Goal: Information Seeking & Learning: Check status

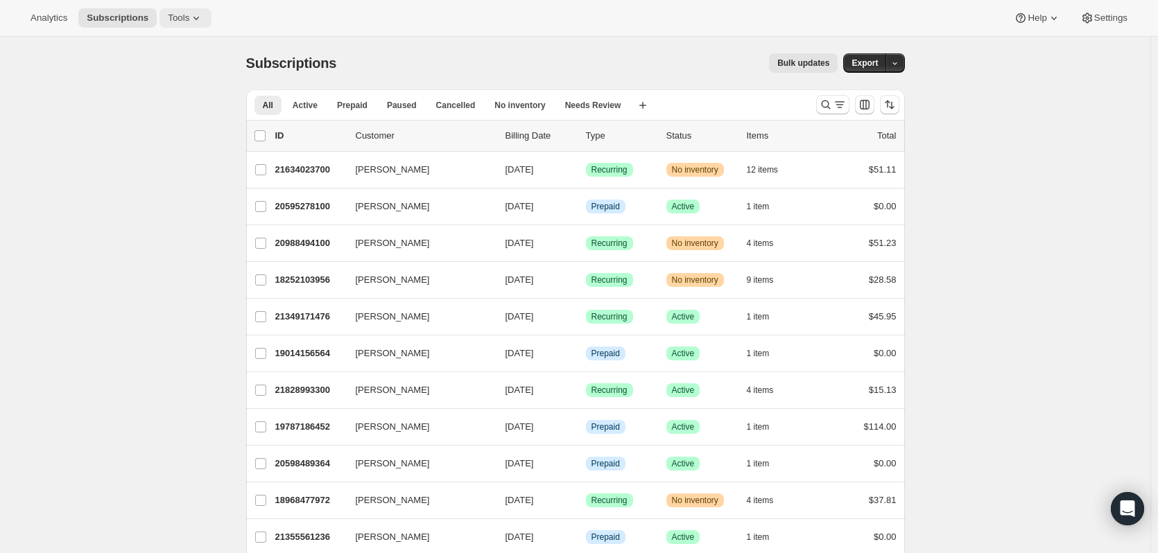
click at [189, 15] on icon at bounding box center [196, 18] width 14 height 14
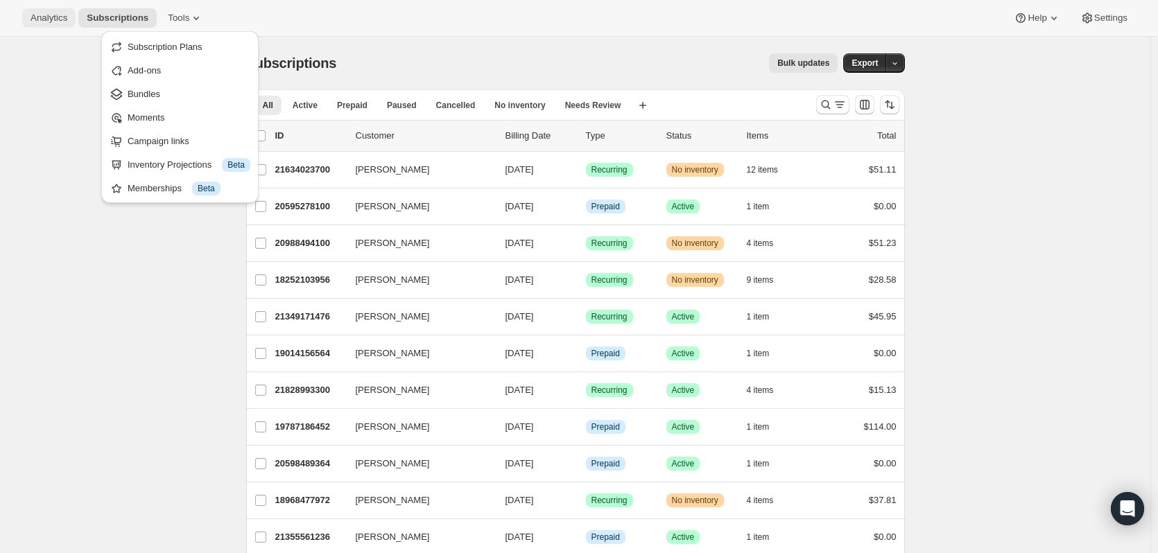
click at [50, 21] on span "Analytics" at bounding box center [49, 17] width 37 height 11
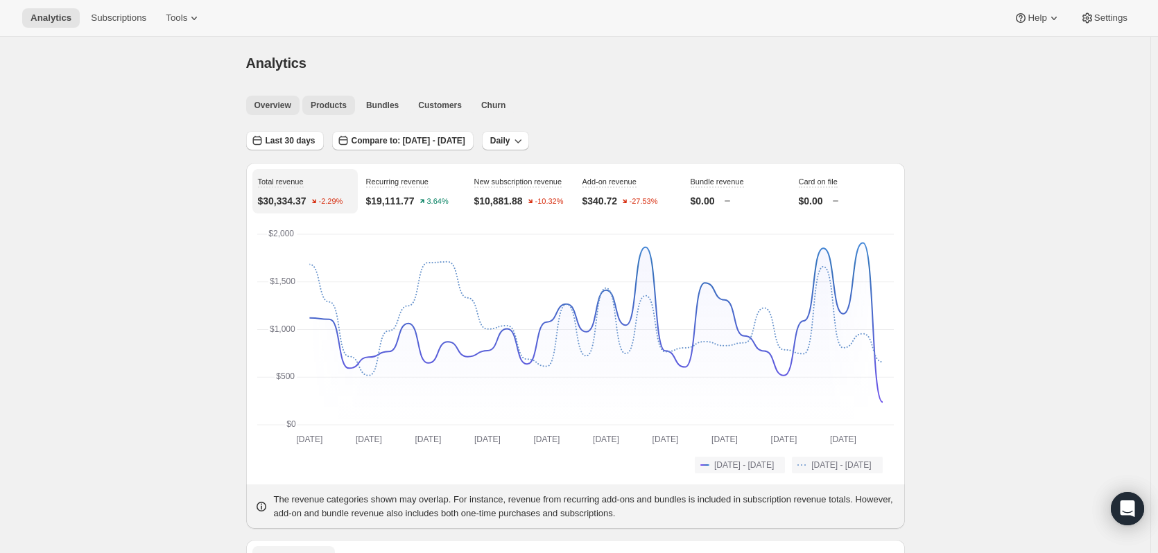
click at [349, 103] on button "Products" at bounding box center [328, 105] width 53 height 19
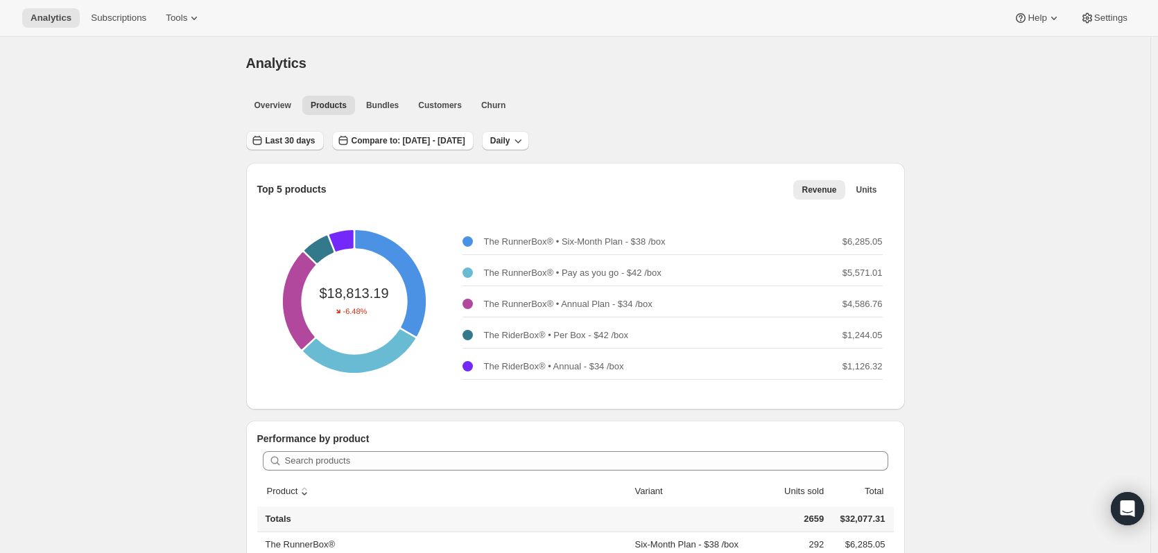
click at [304, 141] on span "Last 30 days" at bounding box center [291, 140] width 50 height 11
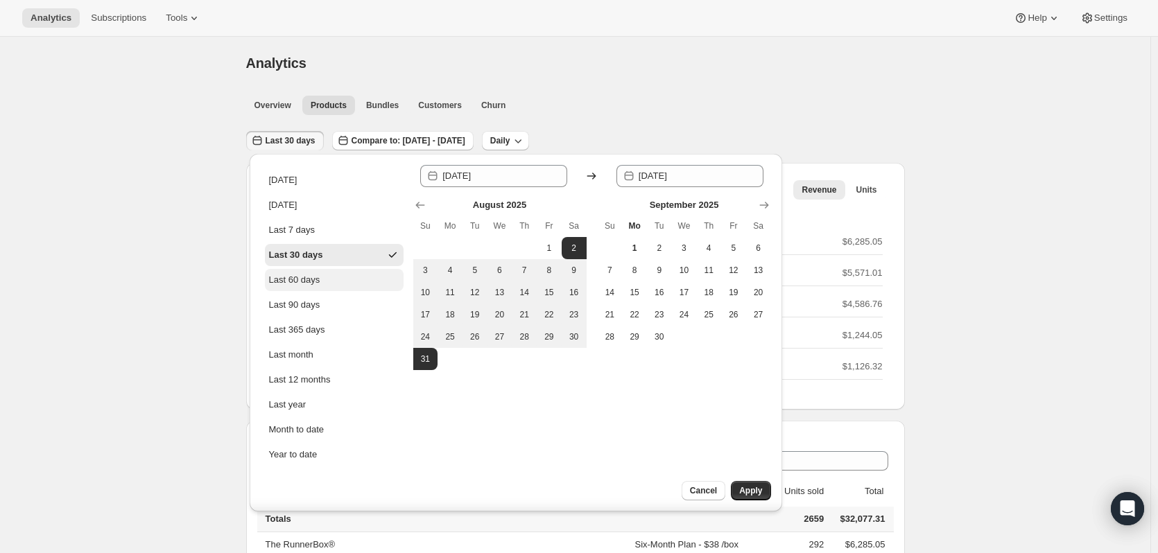
click at [304, 283] on div "Last 60 days" at bounding box center [294, 280] width 51 height 14
type input "[DATE]"
click at [758, 487] on span "Apply" at bounding box center [750, 491] width 23 height 11
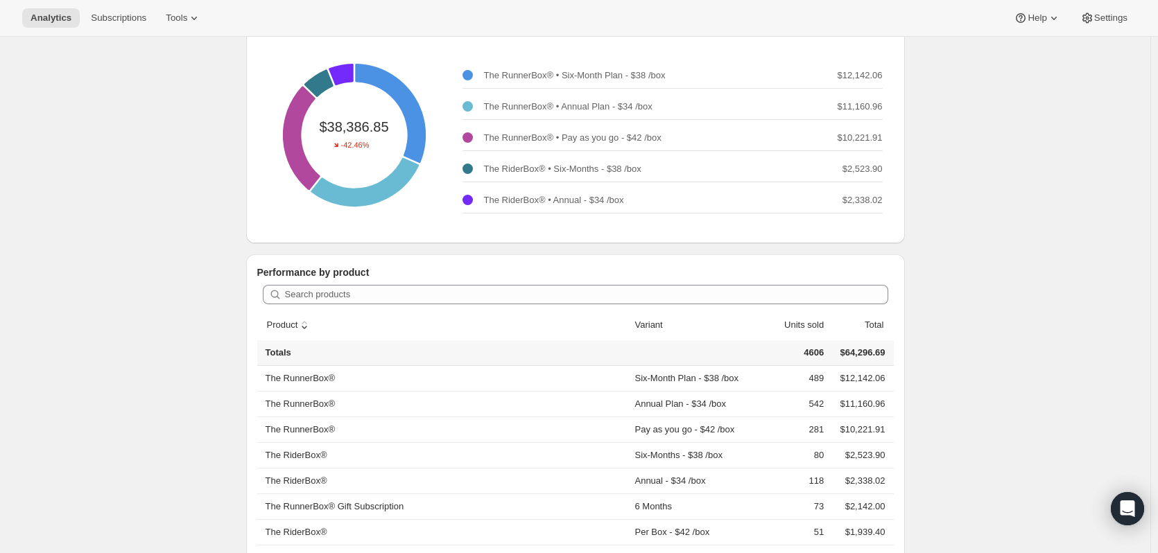
scroll to position [208, 0]
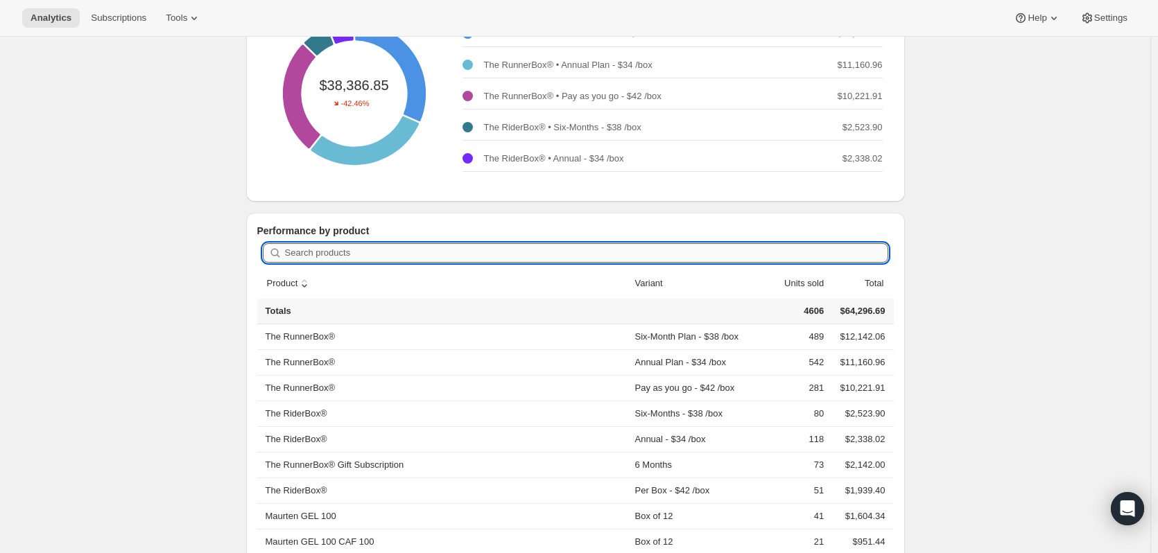
click at [314, 252] on input "Search products" at bounding box center [586, 252] width 603 height 19
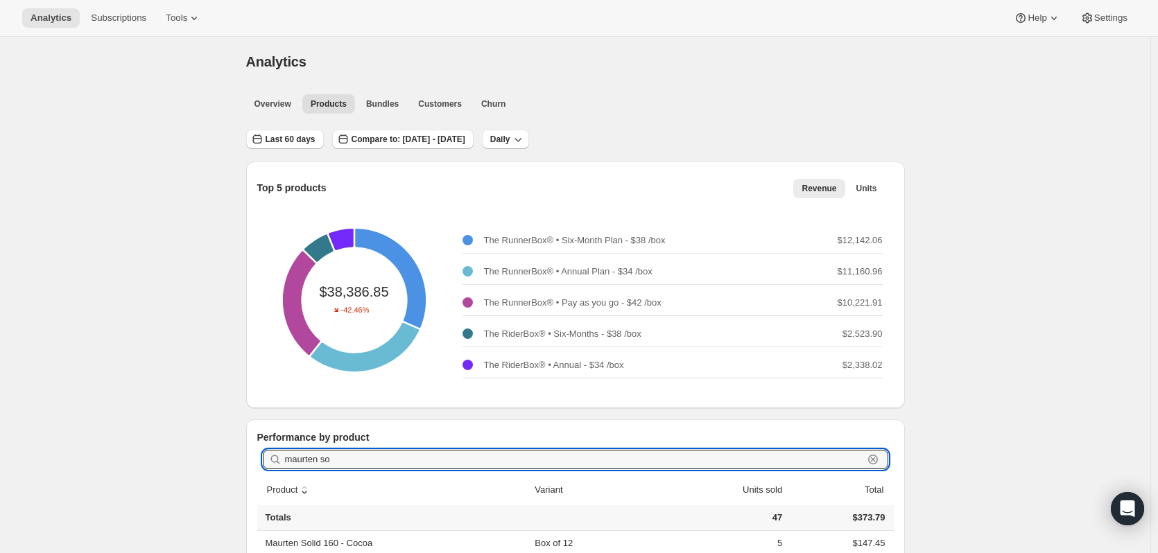
scroll to position [0, 0]
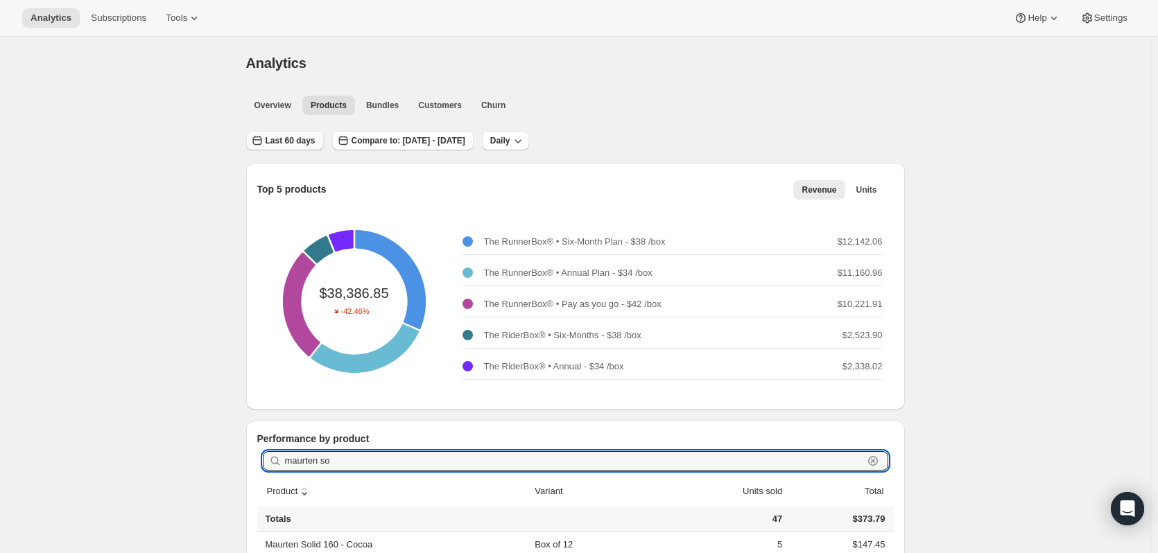
type input "maurten so"
click at [270, 131] on button "Last 60 days" at bounding box center [285, 140] width 78 height 19
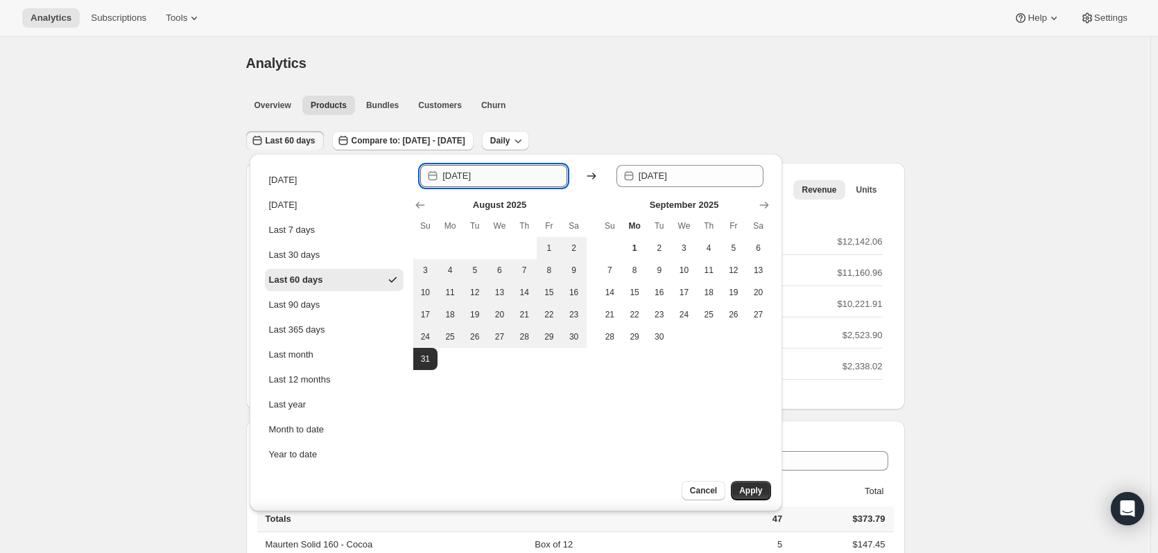
click at [486, 181] on input "[DATE]" at bounding box center [505, 176] width 125 height 22
type input "[DATE]"
click at [751, 492] on span "Apply" at bounding box center [750, 491] width 23 height 11
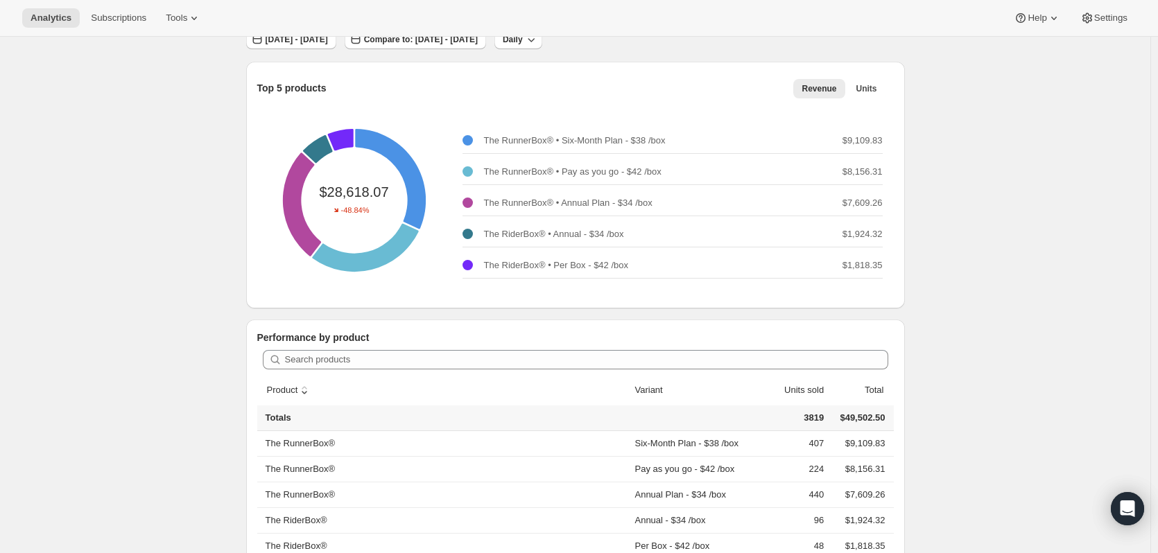
scroll to position [69, 0]
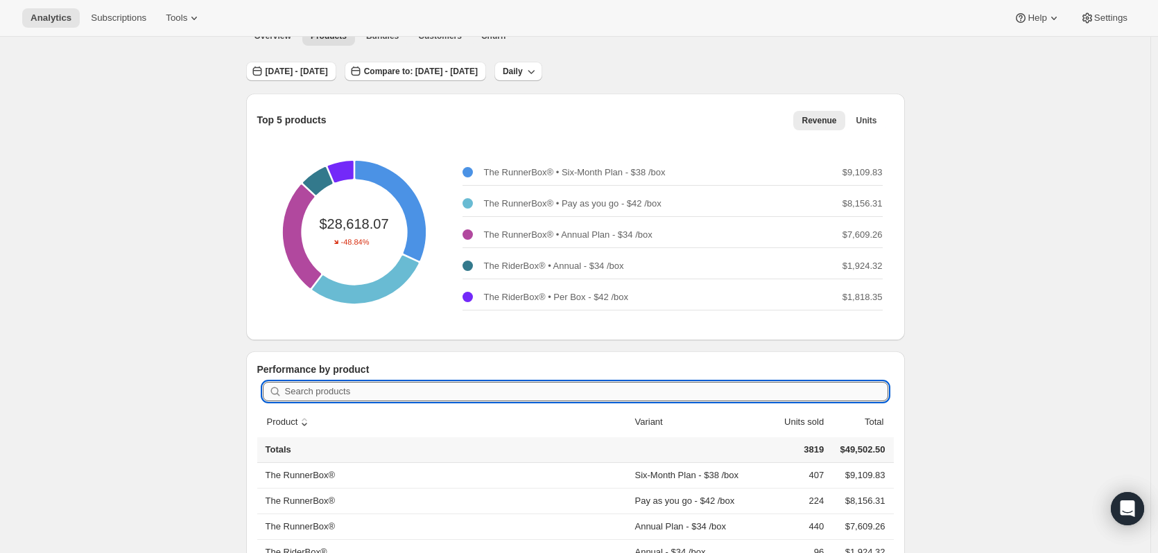
click at [358, 393] on input "Search products" at bounding box center [586, 391] width 603 height 19
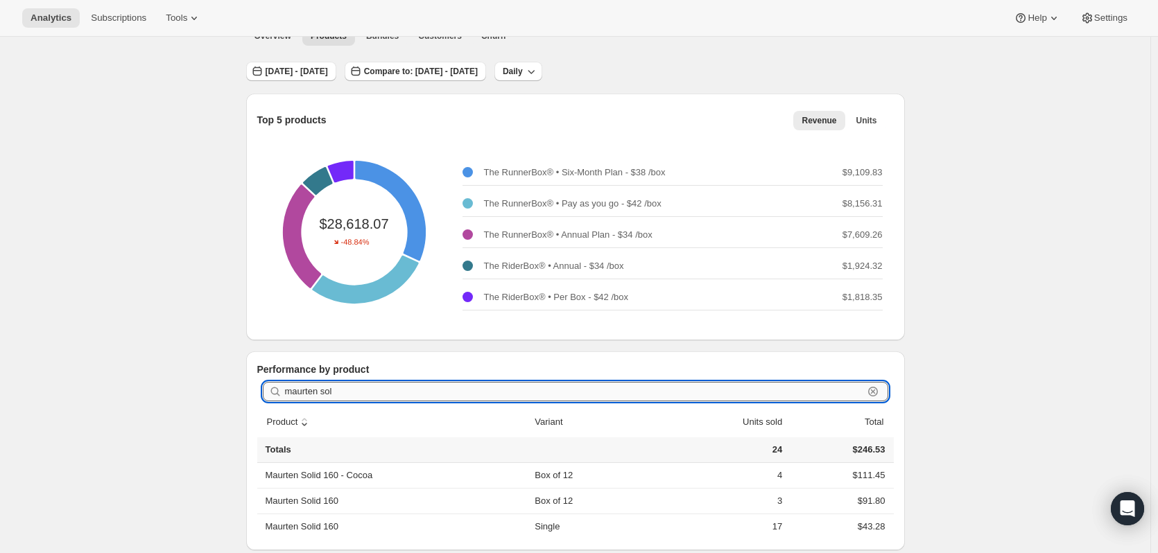
type input "maurten sol"
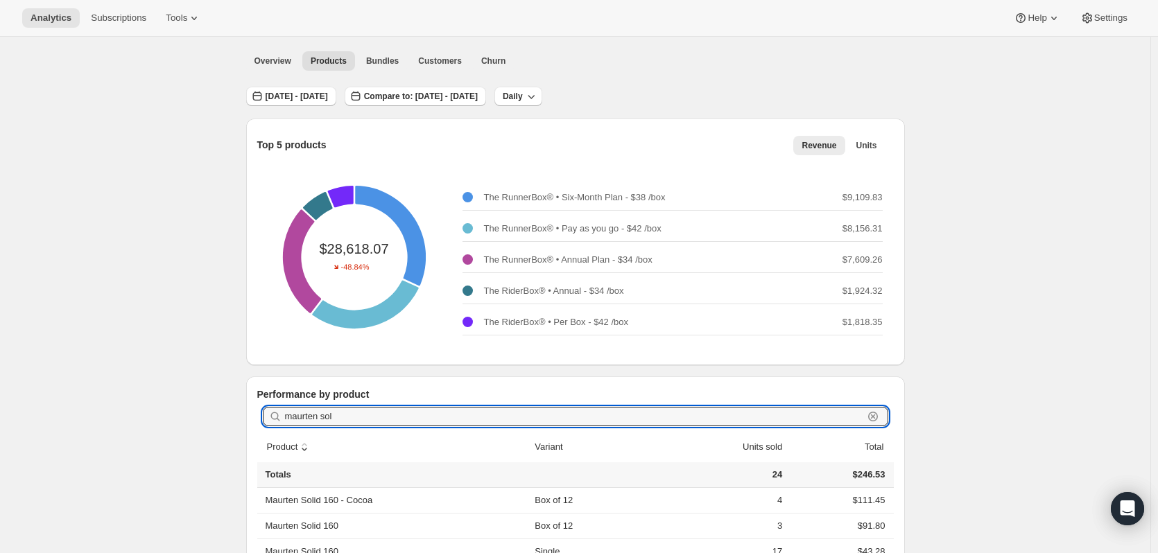
scroll to position [88, 0]
